Goal: Information Seeking & Learning: Check status

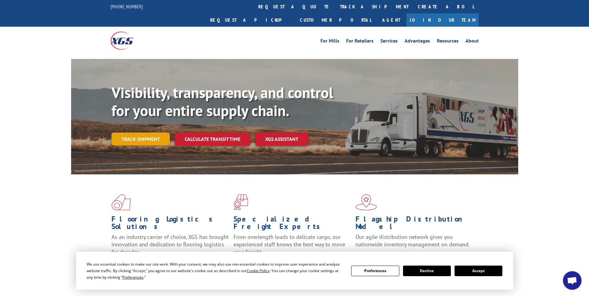
click at [127, 133] on link "Track shipment" at bounding box center [141, 139] width 58 height 13
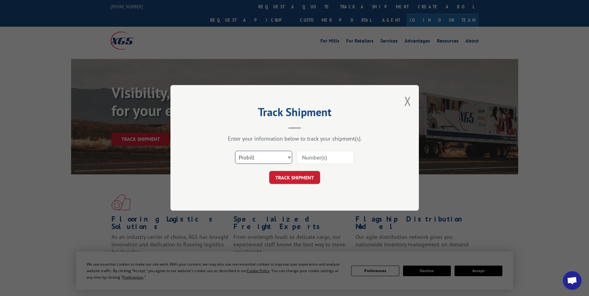
click at [268, 151] on select "Select category... Probill BOL PO" at bounding box center [263, 157] width 57 height 13
select select "bol"
click at [235, 151] on select "Select category... Probill BOL PO" at bounding box center [263, 157] width 57 height 13
click at [312, 158] on input at bounding box center [325, 157] width 57 height 13
type input "7084423"
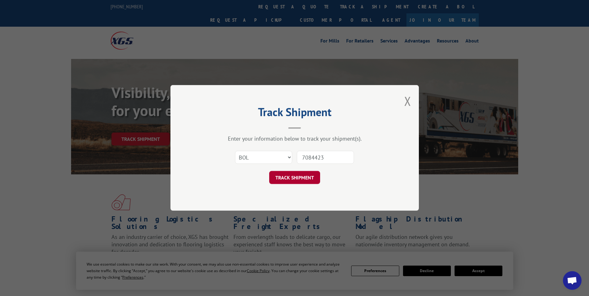
click at [301, 179] on button "TRACK SHIPMENT" at bounding box center [294, 178] width 51 height 13
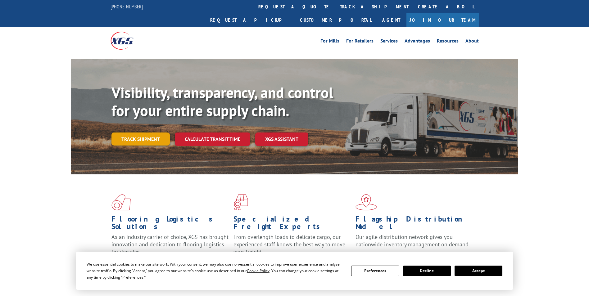
click at [157, 133] on link "Track shipment" at bounding box center [141, 139] width 58 height 13
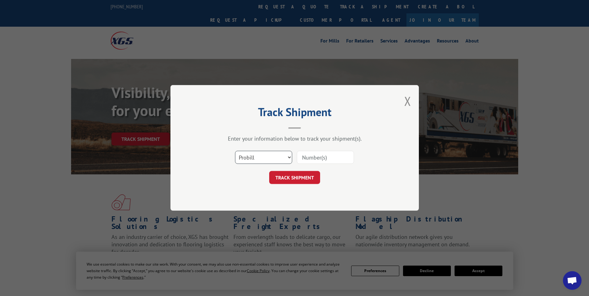
click at [277, 154] on select "Select category... Probill BOL PO" at bounding box center [263, 157] width 57 height 13
select select "bol"
click at [235, 151] on select "Select category... Probill BOL PO" at bounding box center [263, 157] width 57 height 13
click at [304, 156] on input at bounding box center [325, 157] width 57 height 13
type input "7084423"
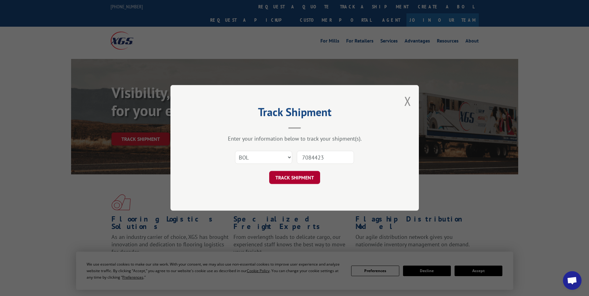
click at [305, 172] on button "TRACK SHIPMENT" at bounding box center [294, 178] width 51 height 13
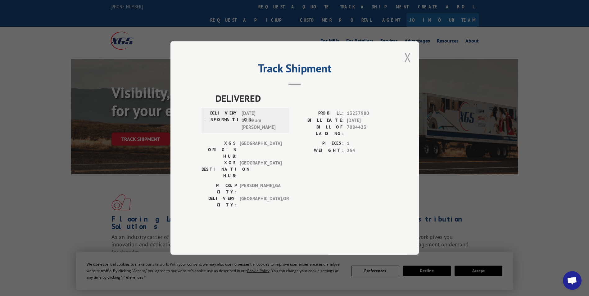
click at [407, 66] on button "Close modal" at bounding box center [408, 57] width 7 height 16
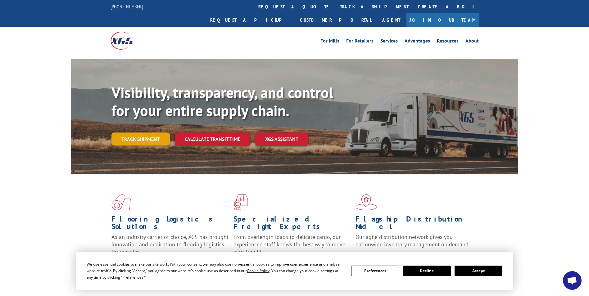
click at [144, 133] on link "Track shipment" at bounding box center [141, 139] width 58 height 13
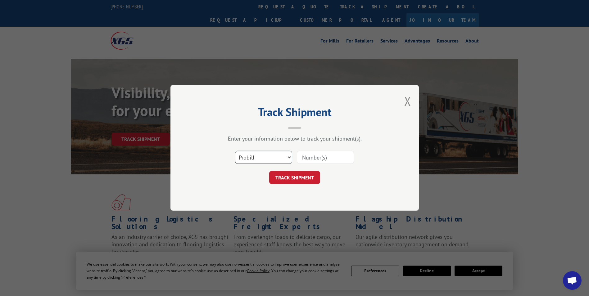
click at [279, 156] on select "Select category... Probill BOL PO" at bounding box center [263, 157] width 57 height 13
select select "po"
click at [235, 151] on select "Select category... Probill BOL PO" at bounding box center [263, 157] width 57 height 13
click at [302, 158] on input at bounding box center [325, 157] width 57 height 13
type input "4984"
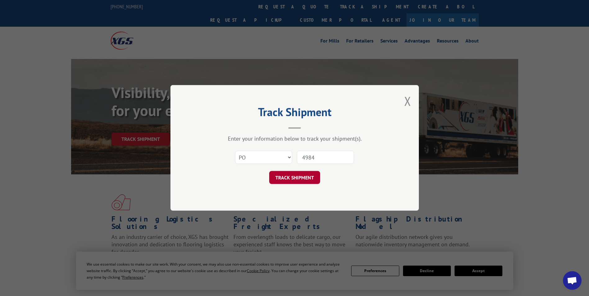
click at [304, 176] on button "TRACK SHIPMENT" at bounding box center [294, 178] width 51 height 13
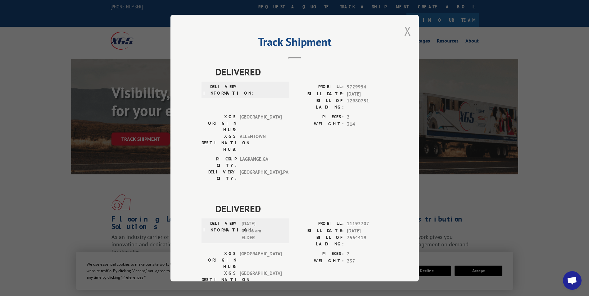
click at [408, 27] on button "Close modal" at bounding box center [408, 31] width 7 height 16
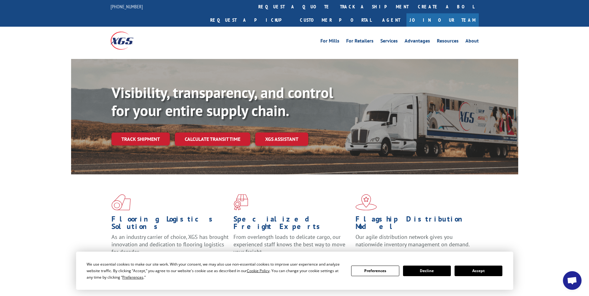
click at [486, 267] on button "Accept" at bounding box center [479, 271] width 48 height 11
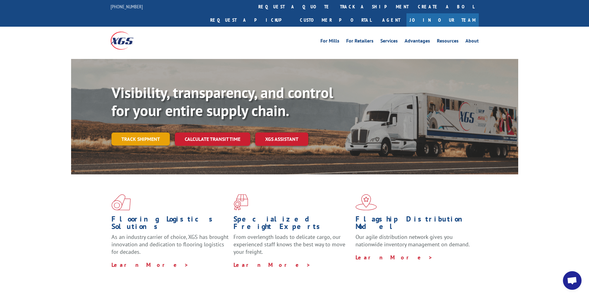
click at [144, 133] on link "Track shipment" at bounding box center [141, 139] width 58 height 13
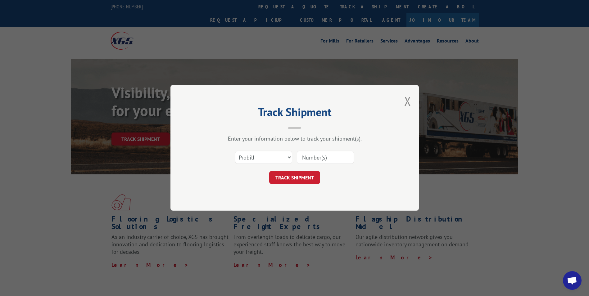
click at [332, 155] on input at bounding box center [325, 157] width 57 height 13
drag, startPoint x: 330, startPoint y: 156, endPoint x: 321, endPoint y: 158, distance: 9.0
click at [325, 157] on input at bounding box center [325, 157] width 57 height 13
type input "7084423"
click at [309, 178] on button "TRACK SHIPMENT" at bounding box center [294, 178] width 51 height 13
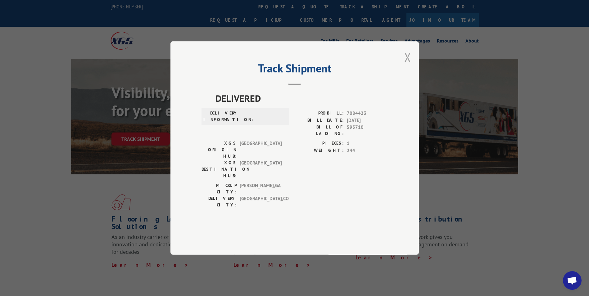
click at [406, 66] on button "Close modal" at bounding box center [408, 57] width 7 height 16
